Goal: Navigation & Orientation: Go to known website

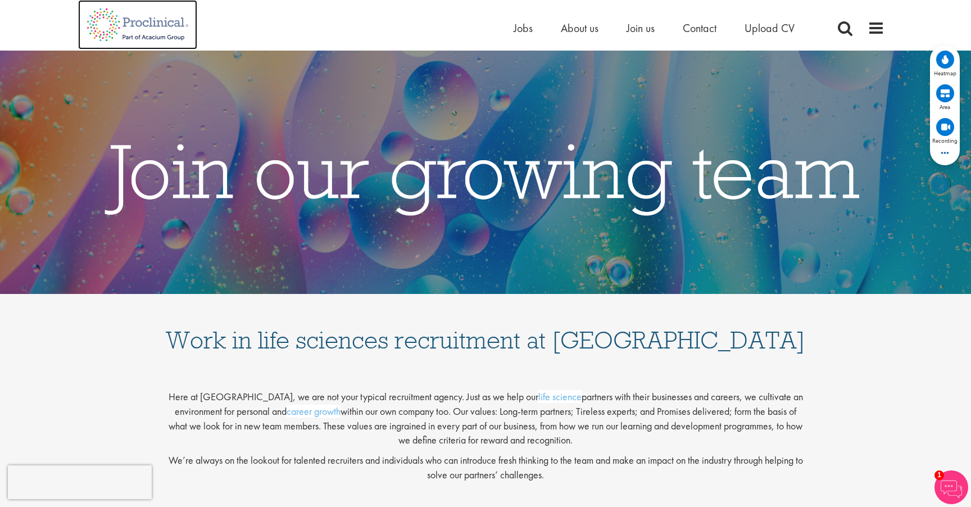
click at [157, 41] on img at bounding box center [137, 24] width 119 height 49
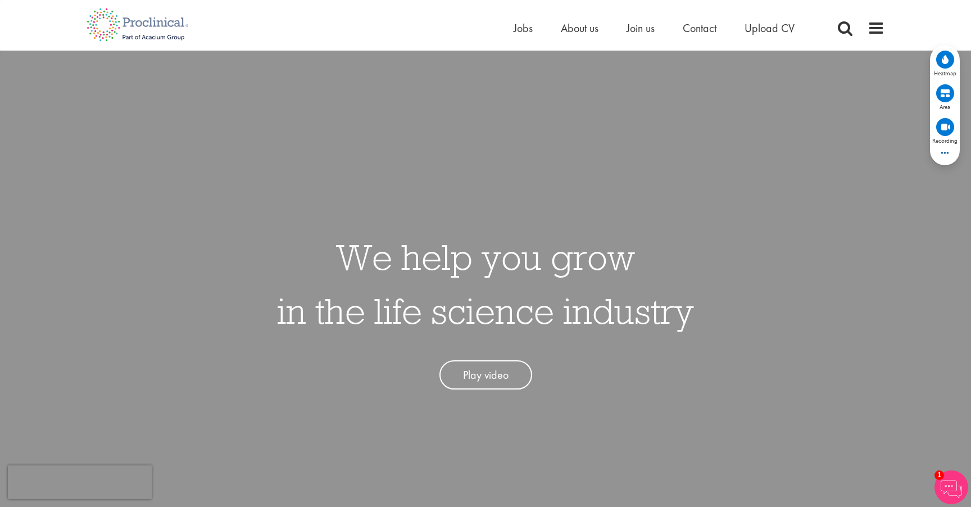
click at [945, 56] on icon at bounding box center [945, 59] width 7 height 9
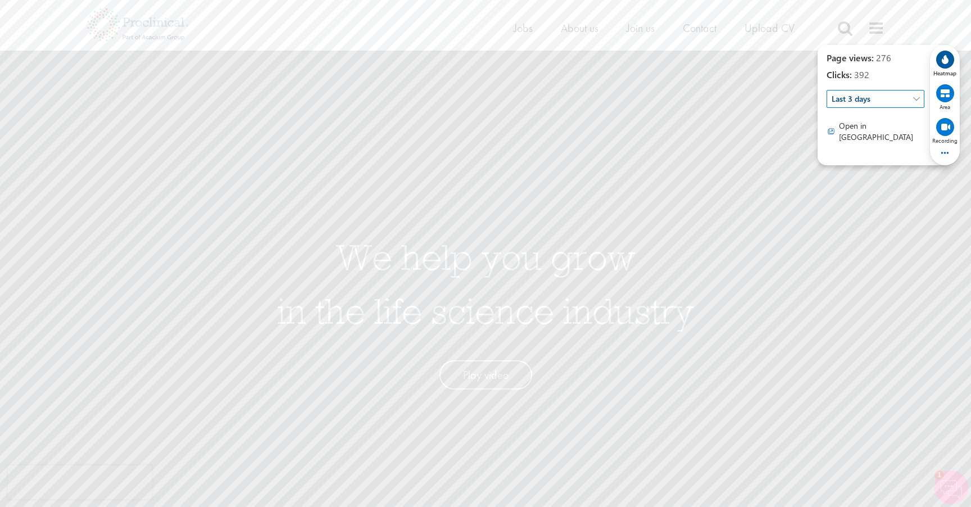
click at [872, 110] on div "Page views: 276 Clicks: 392 Last 3 days  Open in [GEOGRAPHIC_DATA]" at bounding box center [876, 105] width 98 height 107
click at [859, 102] on span "Last 3 days" at bounding box center [875, 99] width 98 height 18
click at [877, 180] on span "Last 30 days" at bounding box center [875, 178] width 88 height 19
click at [875, 102] on span "Last 30 days" at bounding box center [875, 99] width 98 height 18
click at [727, 112] on div "We help you grow in the life science industry Play video" at bounding box center [486, 304] width 988 height 507
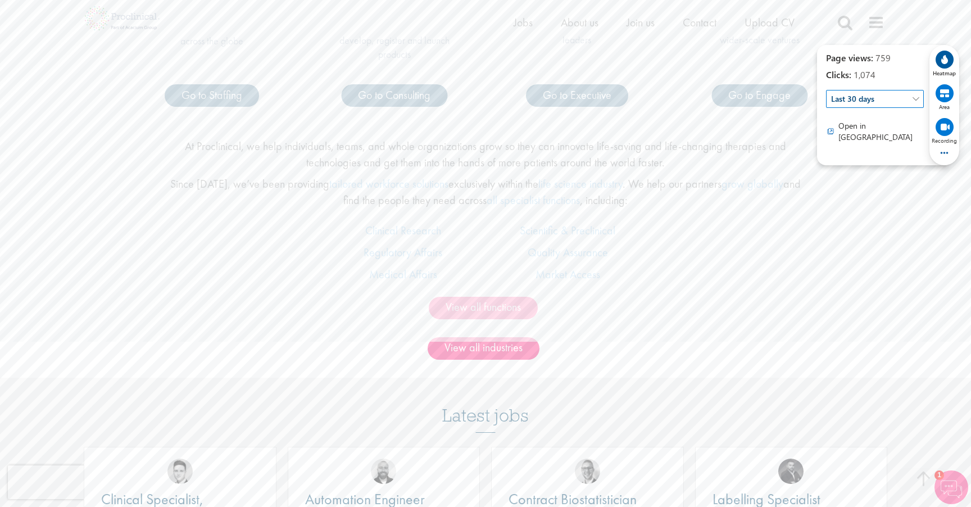
scroll to position [691, 0]
